Goal: Information Seeking & Learning: Understand process/instructions

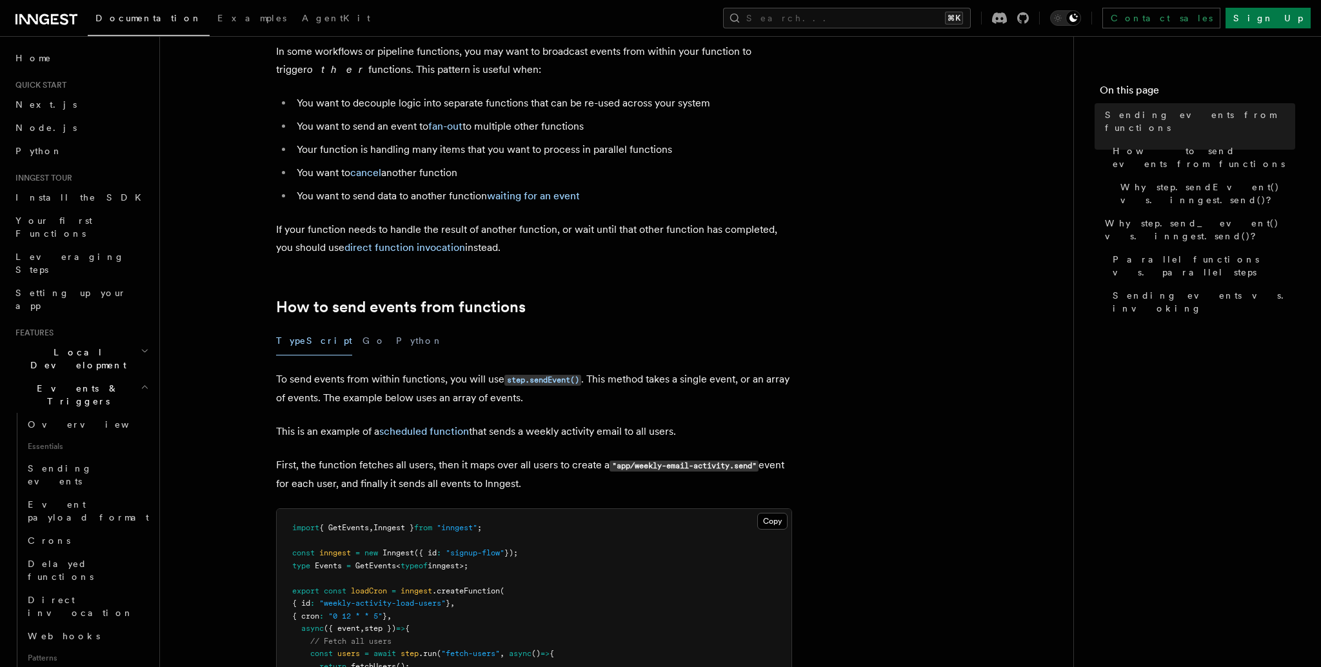
scroll to position [84, 0]
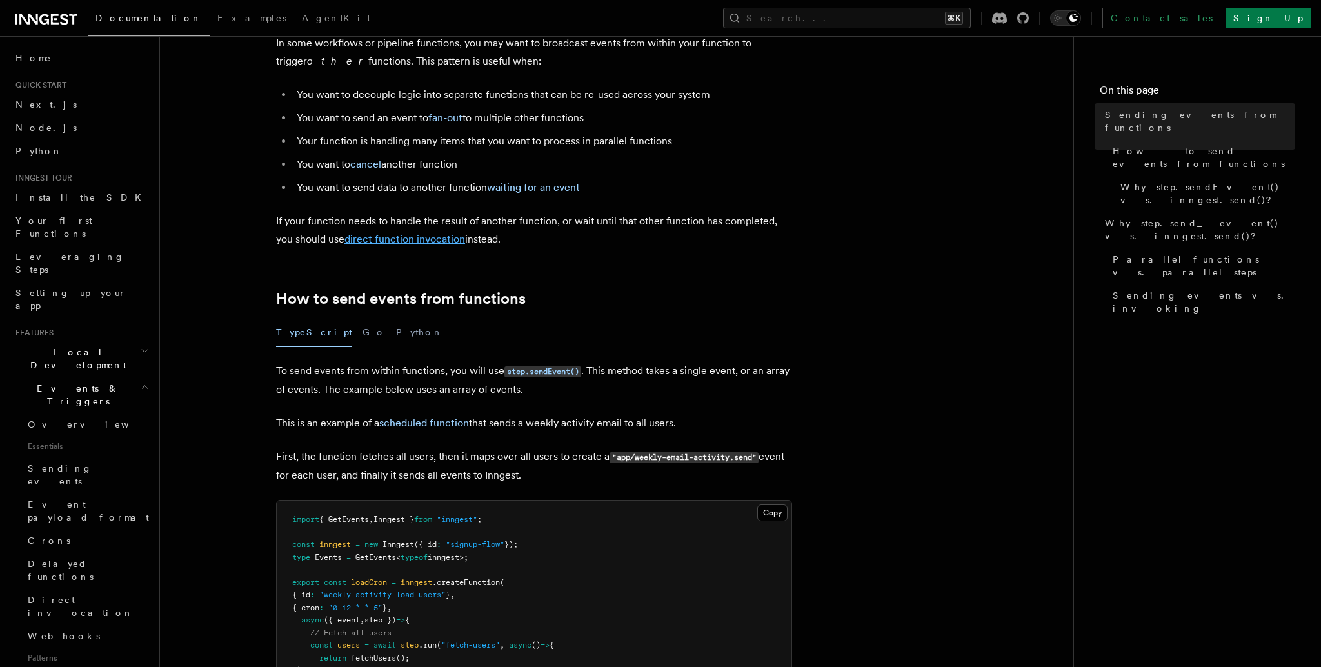
click at [404, 239] on link "direct function invocation" at bounding box center [404, 239] width 121 height 12
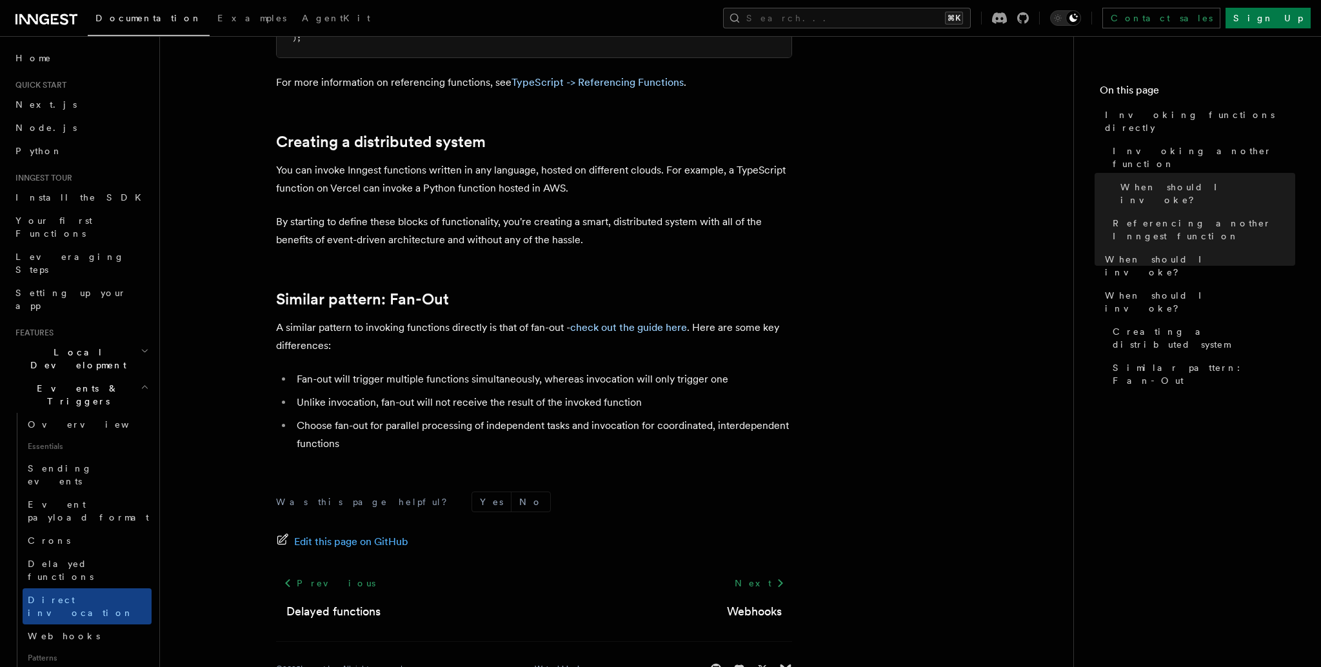
scroll to position [1679, 0]
click at [654, 326] on link "check out the guide here" at bounding box center [628, 327] width 117 height 12
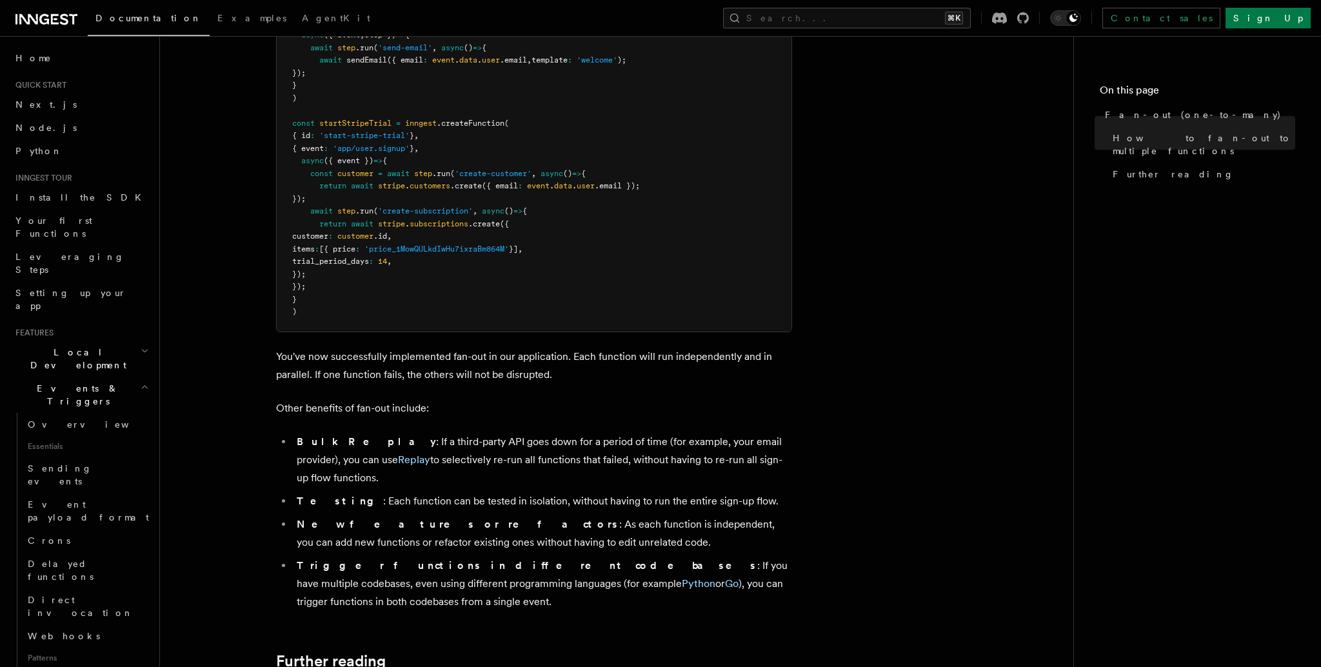
scroll to position [1493, 0]
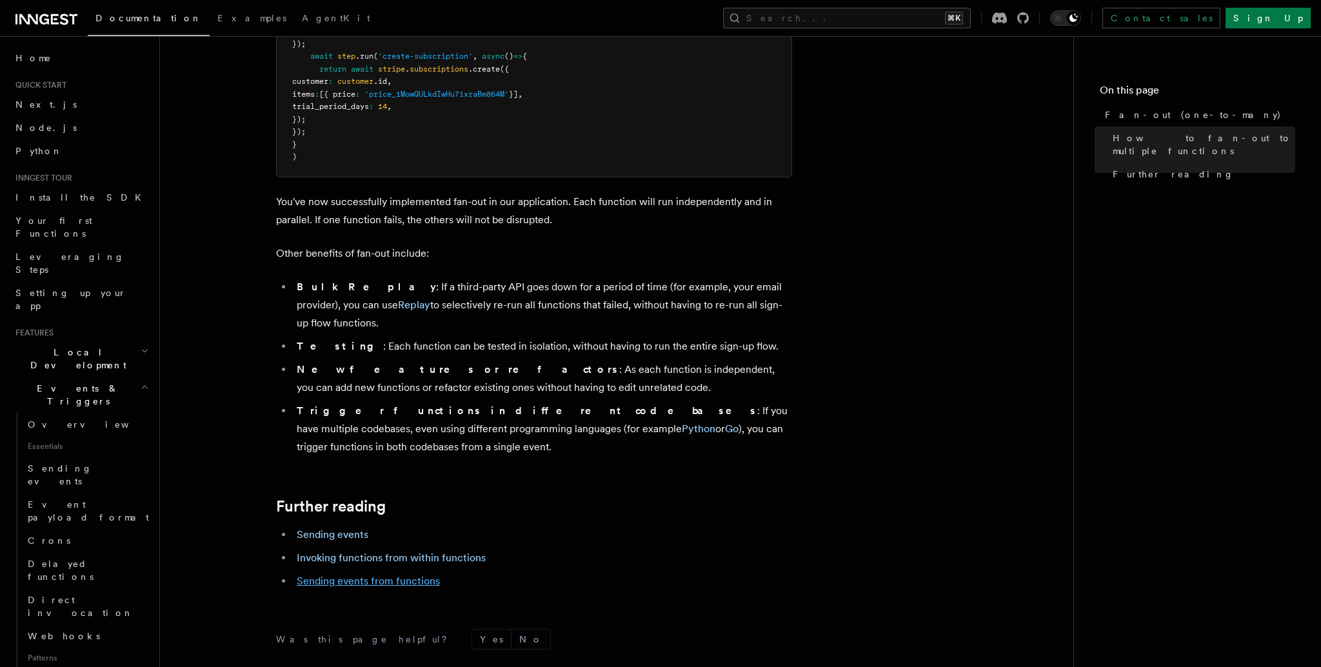
click at [353, 575] on link "Sending events from functions" at bounding box center [368, 581] width 143 height 12
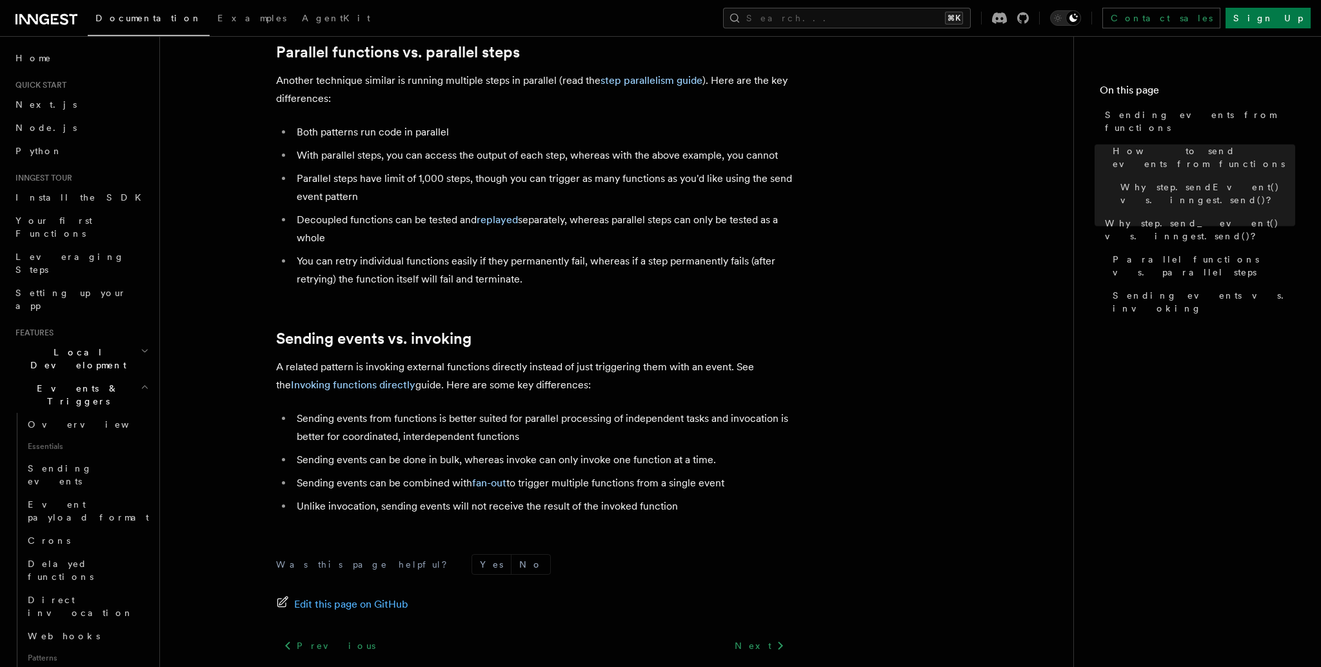
scroll to position [1574, 0]
